Goal: Information Seeking & Learning: Learn about a topic

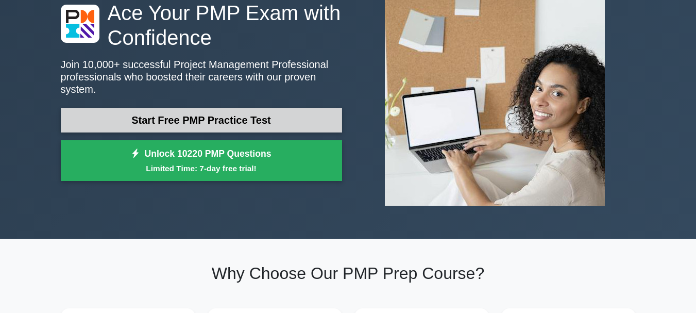
scroll to position [86, 0]
click at [281, 119] on link "Start Free PMP Practice Test" at bounding box center [201, 119] width 281 height 25
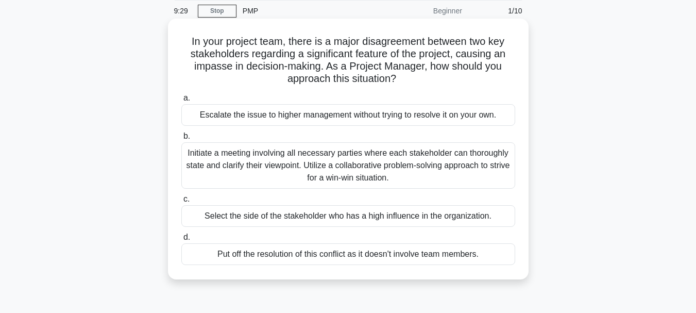
click at [291, 167] on div "Initiate a meeting involving all necessary parties where each stakeholder can t…" at bounding box center [348, 165] width 334 height 46
click at [181, 140] on input "b. Initiate a meeting involving all necessary parties where each stakeholder ca…" at bounding box center [181, 136] width 0 height 7
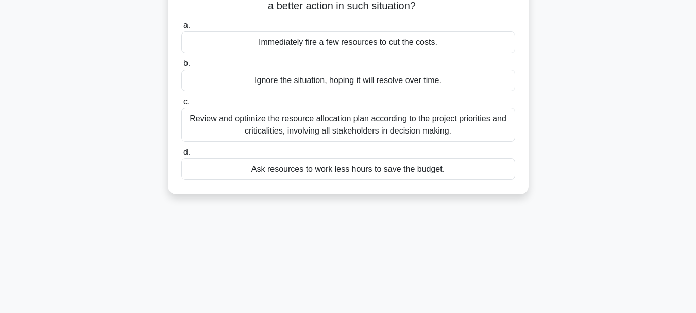
scroll to position [90, 0]
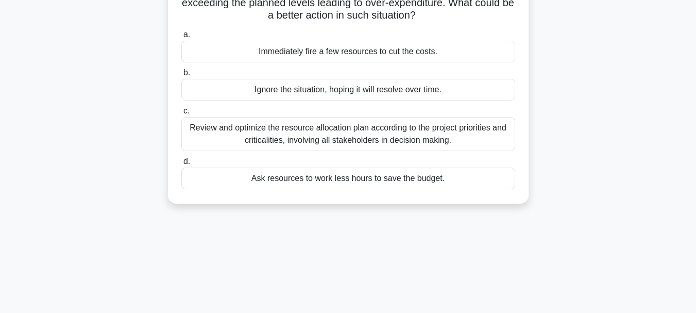
click at [355, 131] on div "Review and optimize the resource allocation plan according to the project prior…" at bounding box center [348, 134] width 334 height 34
click at [181, 114] on input "c. Review and optimize the resource allocation plan according to the project pr…" at bounding box center [181, 111] width 0 height 7
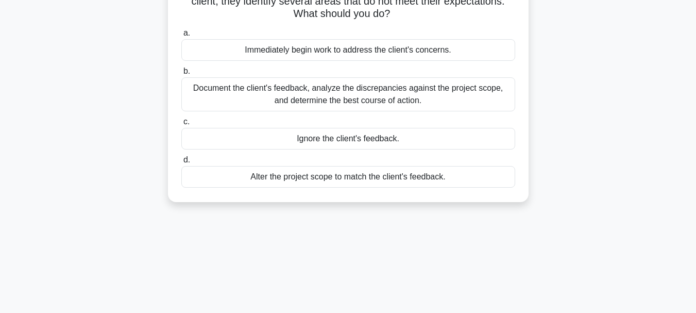
scroll to position [96, 0]
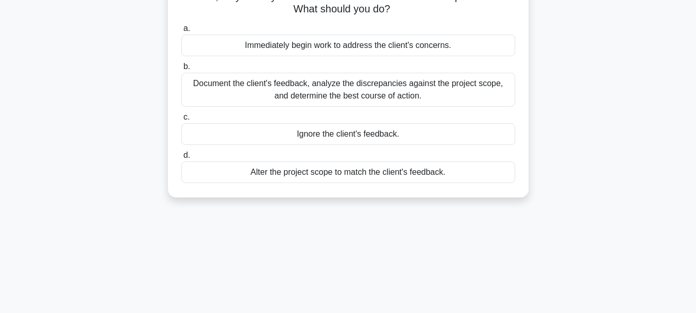
click at [462, 85] on div "Document the client's feedback, analyze the discrepancies against the project s…" at bounding box center [348, 90] width 334 height 34
click at [181, 70] on input "b. Document the client's feedback, analyze the discrepancies against the projec…" at bounding box center [181, 66] width 0 height 7
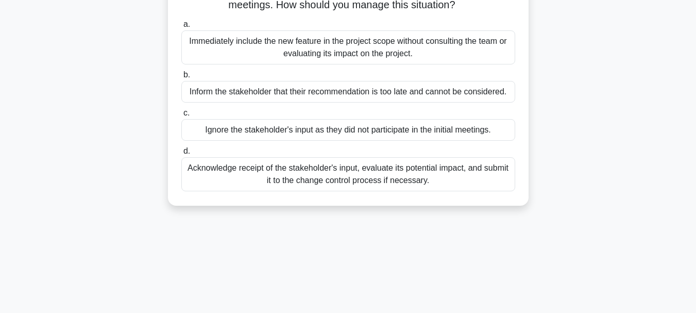
scroll to position [141, 0]
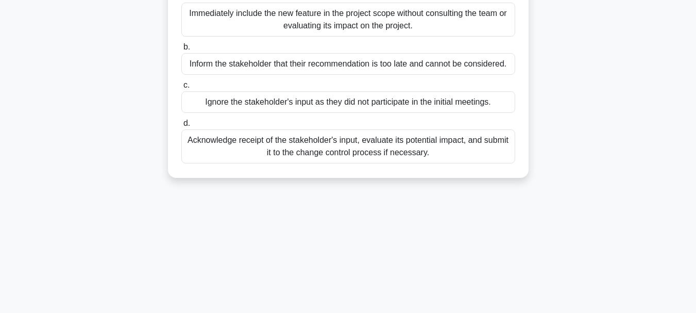
click at [302, 159] on div "Acknowledge receipt of the stakeholder's input, evaluate its potential impact, …" at bounding box center [348, 146] width 334 height 34
click at [181, 127] on input "d. Acknowledge receipt of the stakeholder's input, evaluate its potential impac…" at bounding box center [181, 123] width 0 height 7
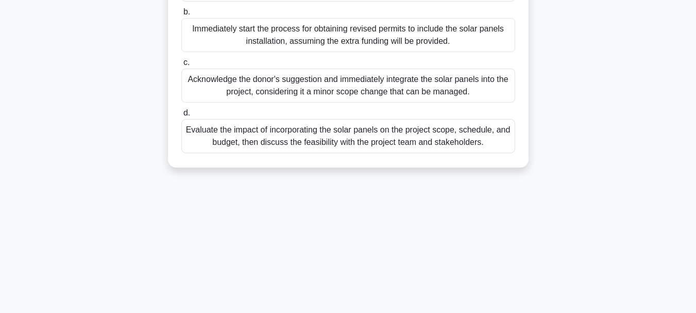
scroll to position [217, 0]
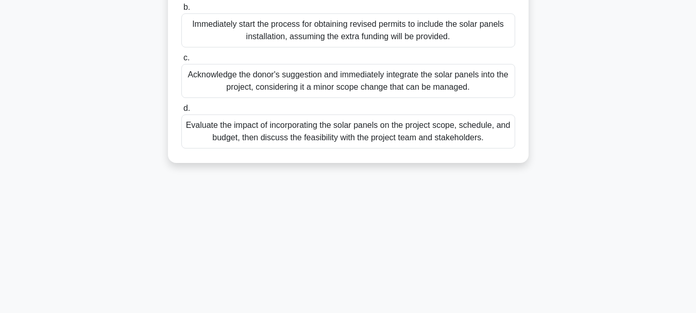
click at [226, 138] on div "Evaluate the impact of incorporating the solar panels on the project scope, sch…" at bounding box center [348, 131] width 334 height 34
click at [181, 112] on input "d. Evaluate the impact of incorporating the solar panels on the project scope, …" at bounding box center [181, 108] width 0 height 7
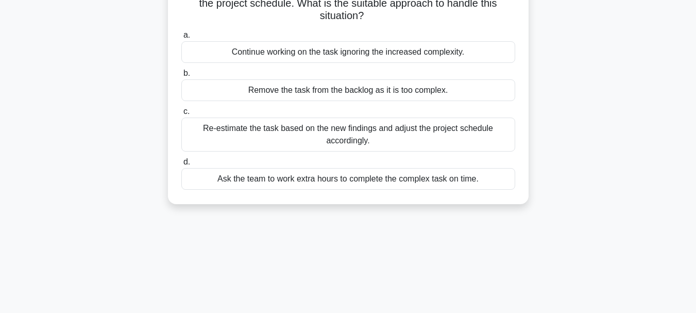
scroll to position [105, 0]
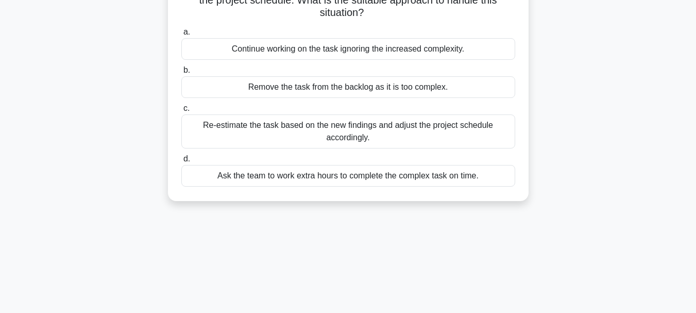
click at [239, 140] on div "Re-estimate the task based on the new findings and adjust the project schedule …" at bounding box center [348, 131] width 334 height 34
click at [181, 112] on input "c. Re-estimate the task based on the new findings and adjust the project schedu…" at bounding box center [181, 108] width 0 height 7
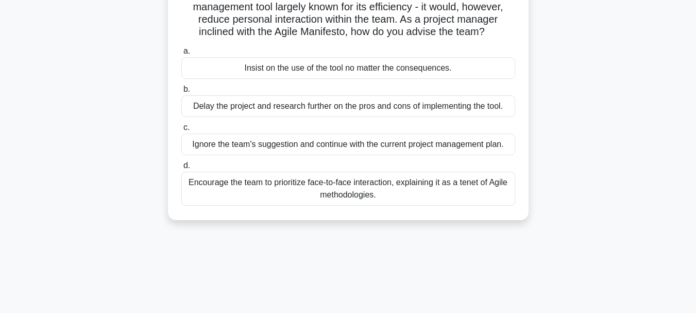
scroll to position [90, 0]
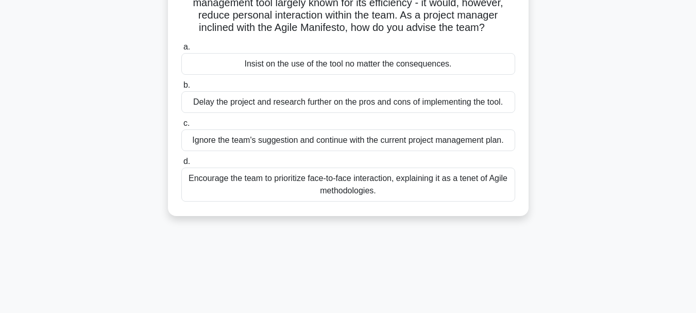
click at [205, 182] on div "Encourage the team to prioritize face-to-face interaction, explaining it as a t…" at bounding box center [348, 184] width 334 height 34
click at [181, 165] on input "d. Encourage the team to prioritize face-to-face interaction, explaining it as …" at bounding box center [181, 161] width 0 height 7
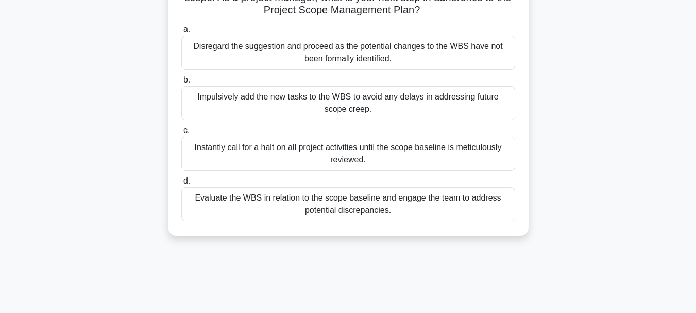
scroll to position [126, 0]
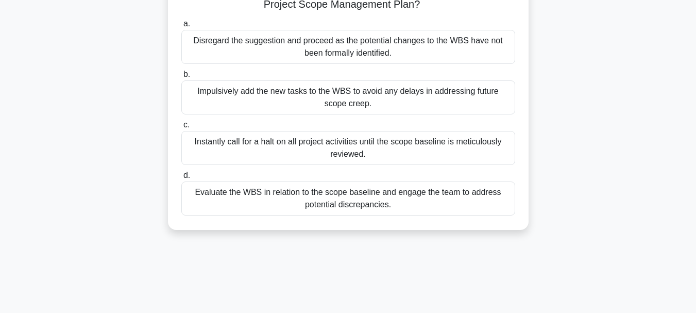
click at [224, 199] on div "Evaluate the WBS in relation to the scope baseline and engage the team to addre…" at bounding box center [348, 198] width 334 height 34
click at [181, 179] on input "d. Evaluate the WBS in relation to the scope baseline and engage the team to ad…" at bounding box center [181, 175] width 0 height 7
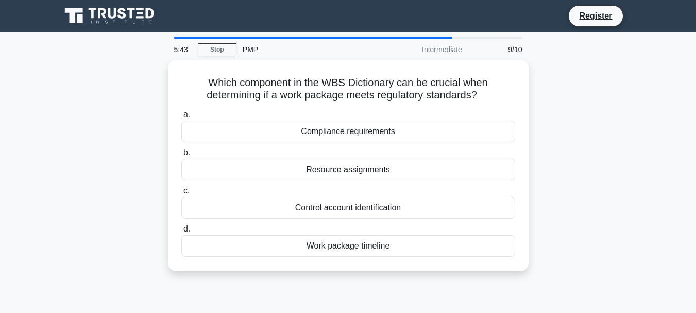
scroll to position [0, 0]
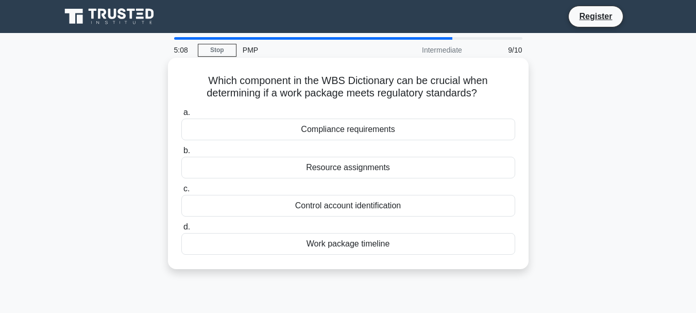
click at [368, 127] on div "Compliance requirements" at bounding box center [348, 130] width 334 height 22
click at [181, 116] on input "a. Compliance requirements" at bounding box center [181, 112] width 0 height 7
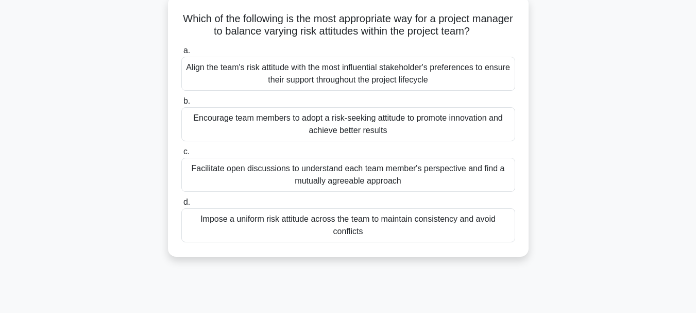
scroll to position [65, 0]
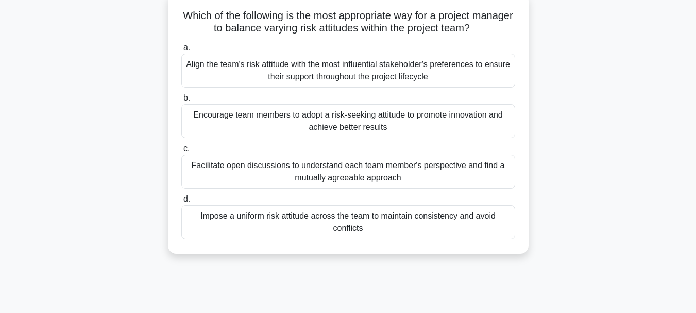
click at [371, 162] on div "Facilitate open discussions to understand each team member's perspective and fi…" at bounding box center [348, 172] width 334 height 34
click at [181, 152] on input "c. Facilitate open discussions to understand each team member's perspective and…" at bounding box center [181, 148] width 0 height 7
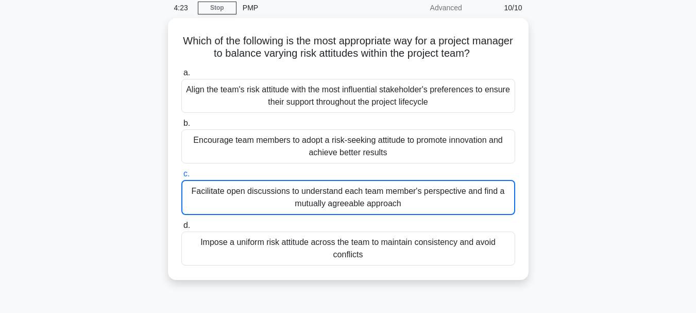
scroll to position [31, 0]
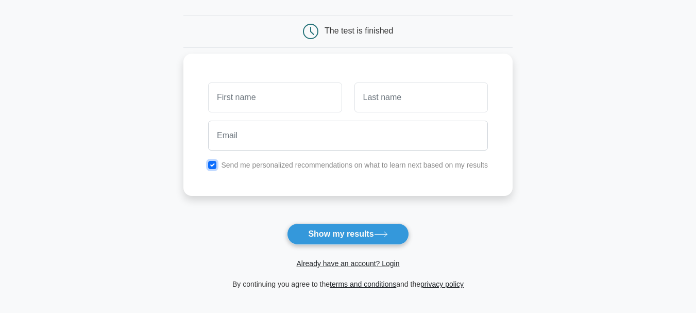
click at [215, 165] on input "checkbox" at bounding box center [212, 165] width 8 height 8
checkbox input "false"
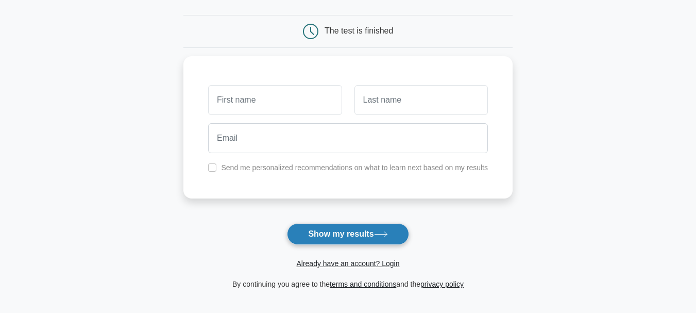
click at [380, 226] on button "Show my results" at bounding box center [348, 234] width 122 height 22
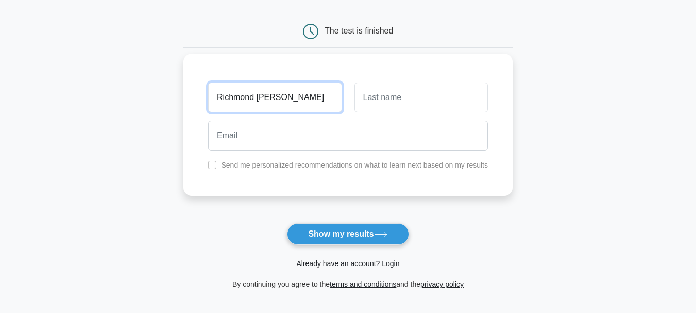
drag, startPoint x: 311, startPoint y: 101, endPoint x: 258, endPoint y: 102, distance: 53.1
click at [258, 102] on input "Richmond [PERSON_NAME]" at bounding box center [274, 97] width 133 height 30
type input "[GEOGRAPHIC_DATA]"
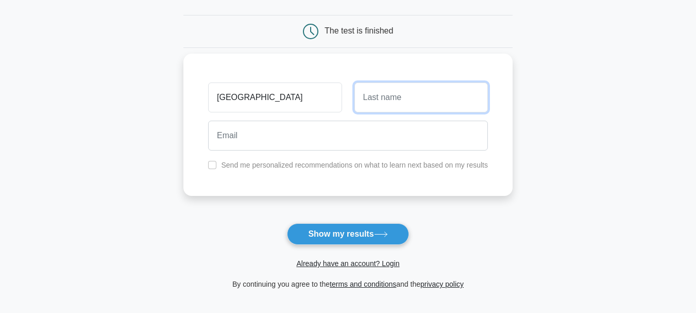
click at [390, 97] on input "text" at bounding box center [421, 97] width 133 height 30
paste input "[PERSON_NAME]"
type input "[PERSON_NAME]"
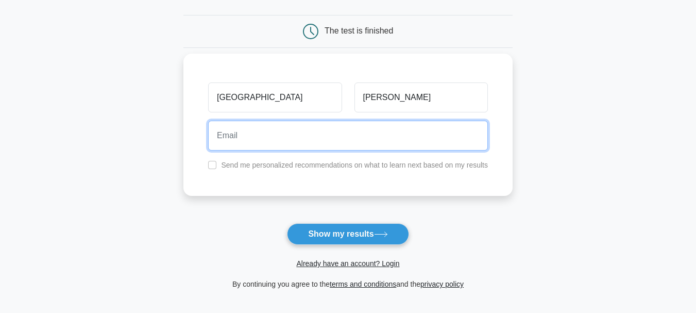
click at [365, 139] on input "email" at bounding box center [348, 136] width 280 height 30
type input "[EMAIL_ADDRESS][DOMAIN_NAME]"
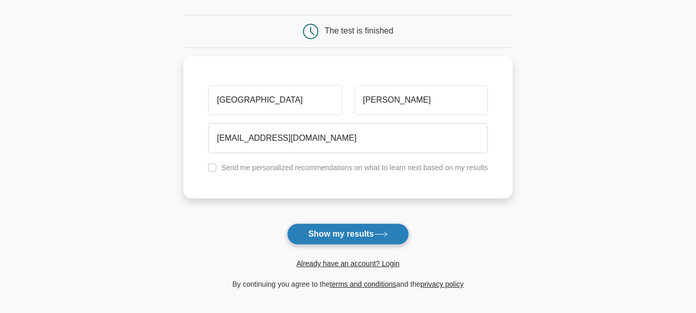
click at [370, 231] on button "Show my results" at bounding box center [348, 234] width 122 height 22
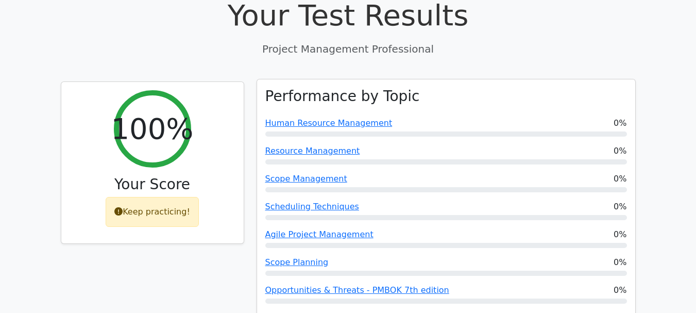
scroll to position [383, 0]
click at [346, 119] on link "Human Resource Management" at bounding box center [328, 124] width 127 height 10
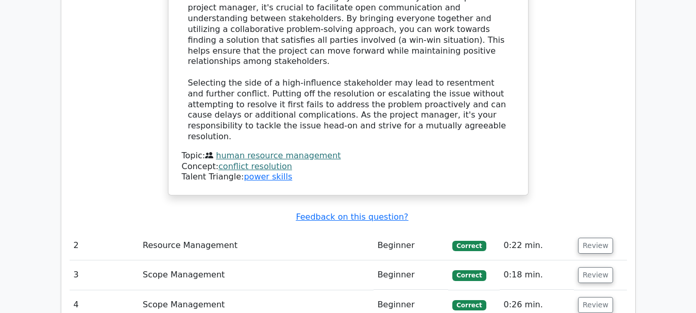
scroll to position [1314, 0]
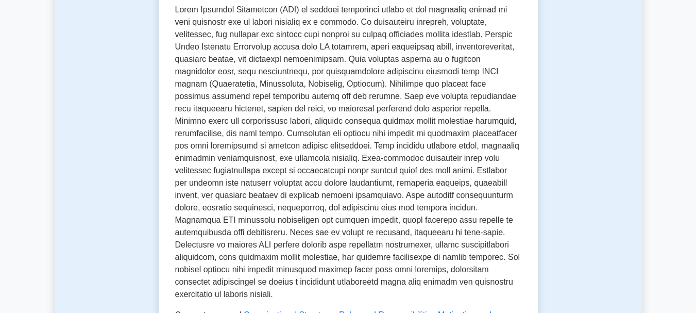
scroll to position [423, 0]
